Goal: Task Accomplishment & Management: Use online tool/utility

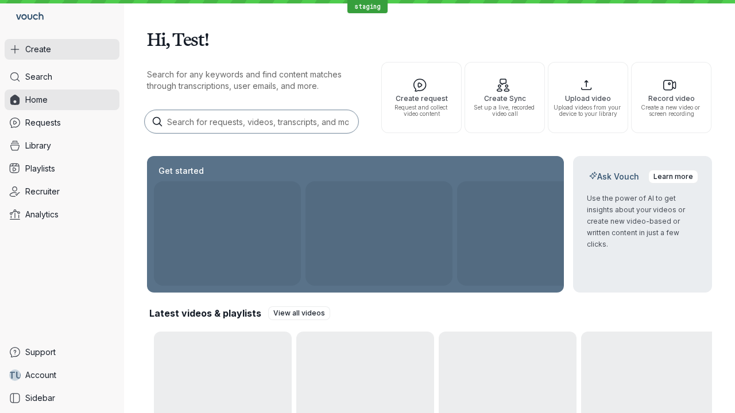
click at [62, 49] on button "Create" at bounding box center [62, 49] width 115 height 21
